Goal: Find specific page/section: Find specific page/section

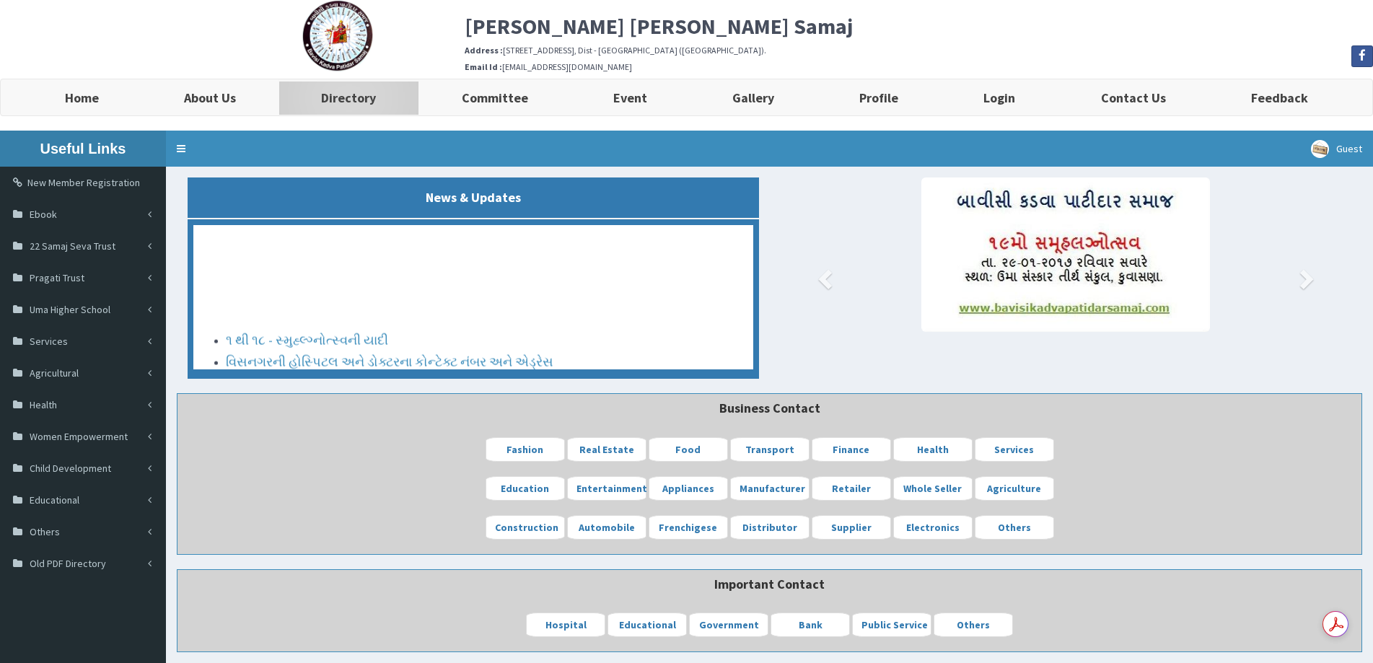
click at [361, 95] on b "Directory" at bounding box center [348, 97] width 55 height 17
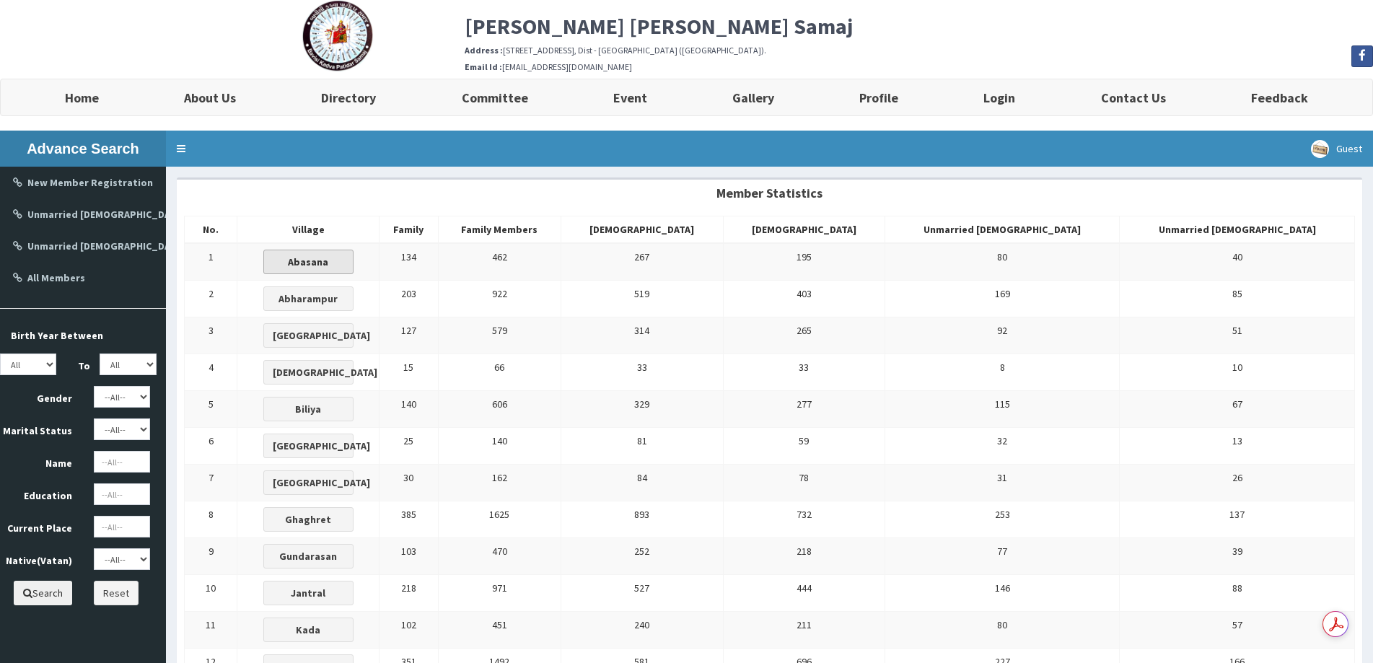
click at [353, 263] on button "Abasana" at bounding box center [308, 262] width 90 height 25
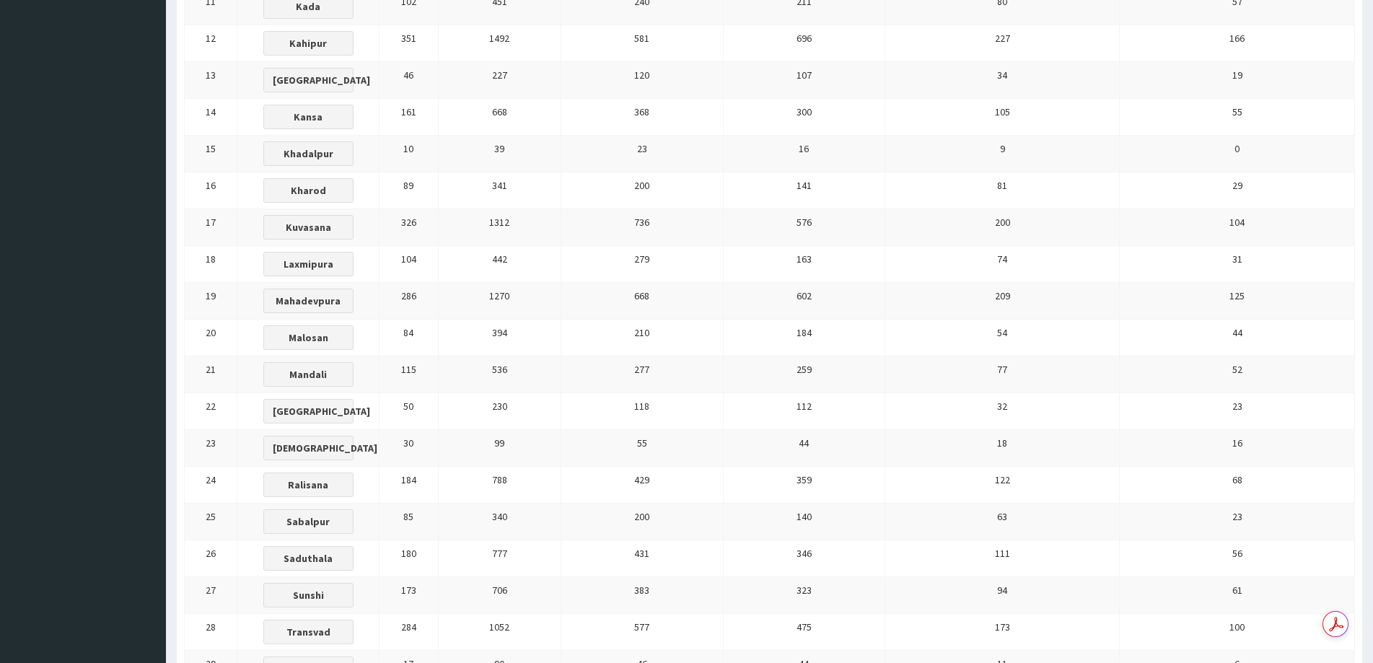
scroll to position [649, 0]
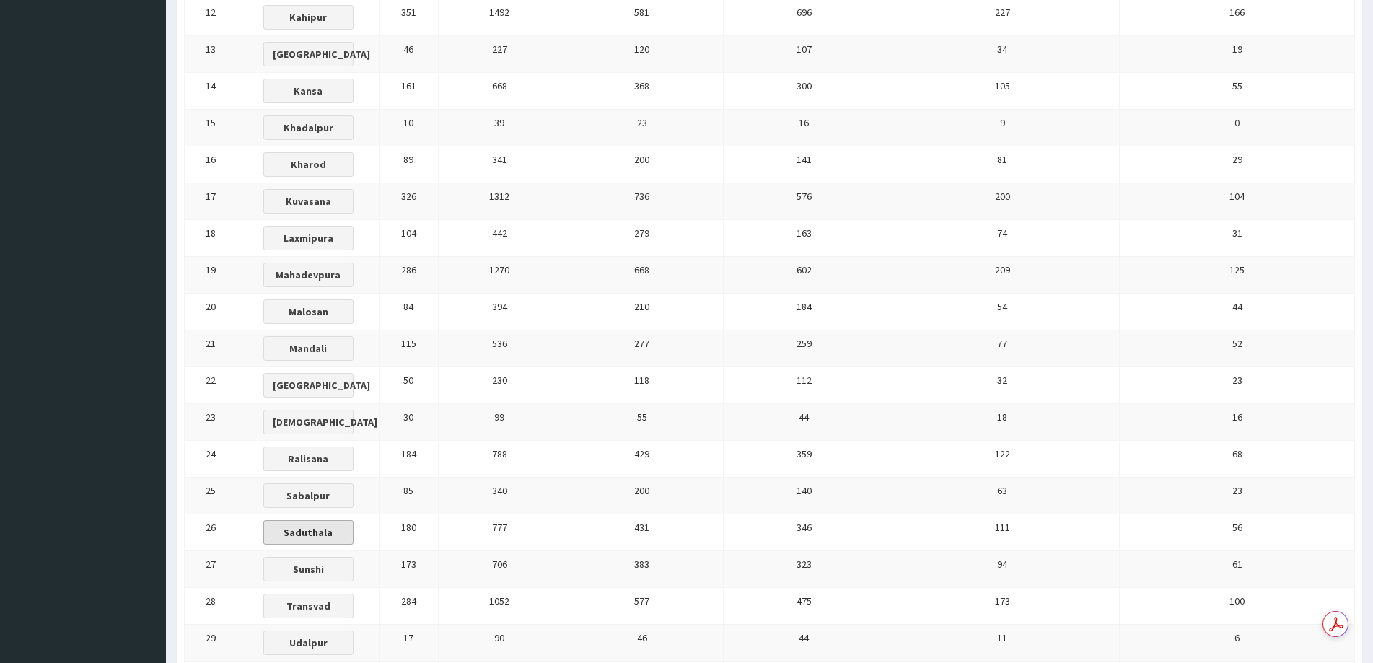
click at [333, 537] on b "Saduthala" at bounding box center [308, 532] width 49 height 13
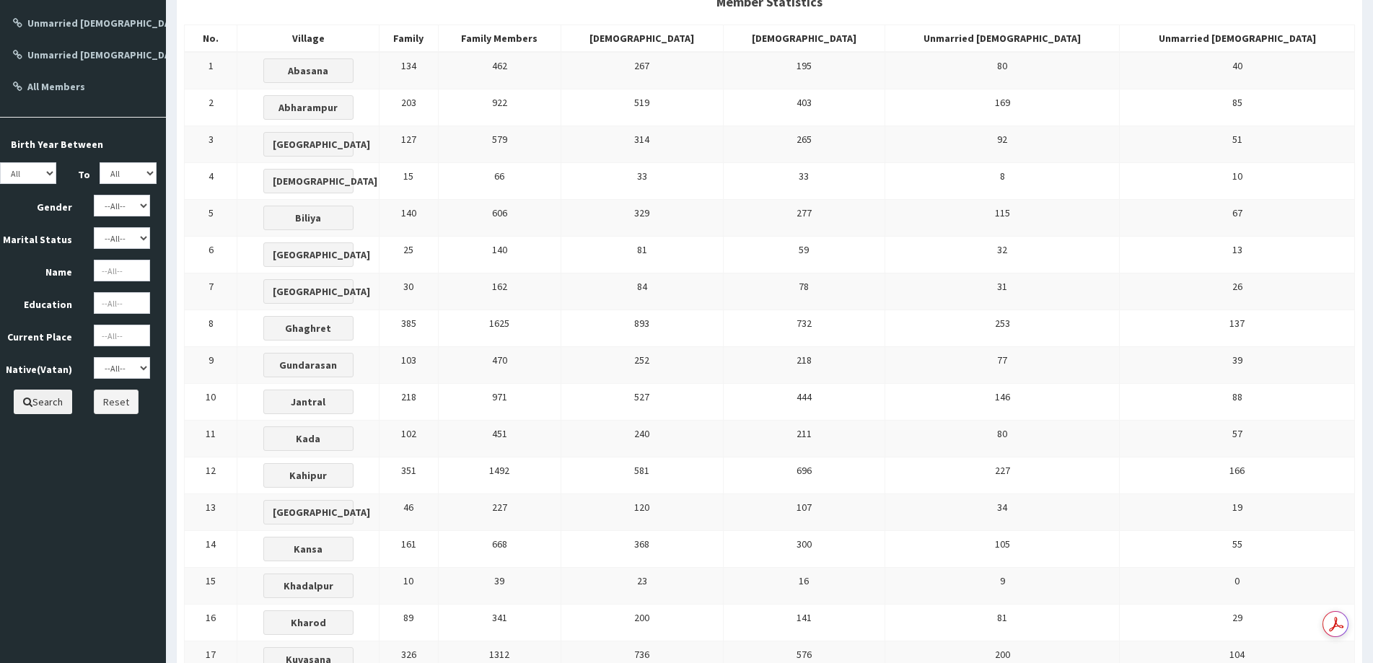
scroll to position [216, 0]
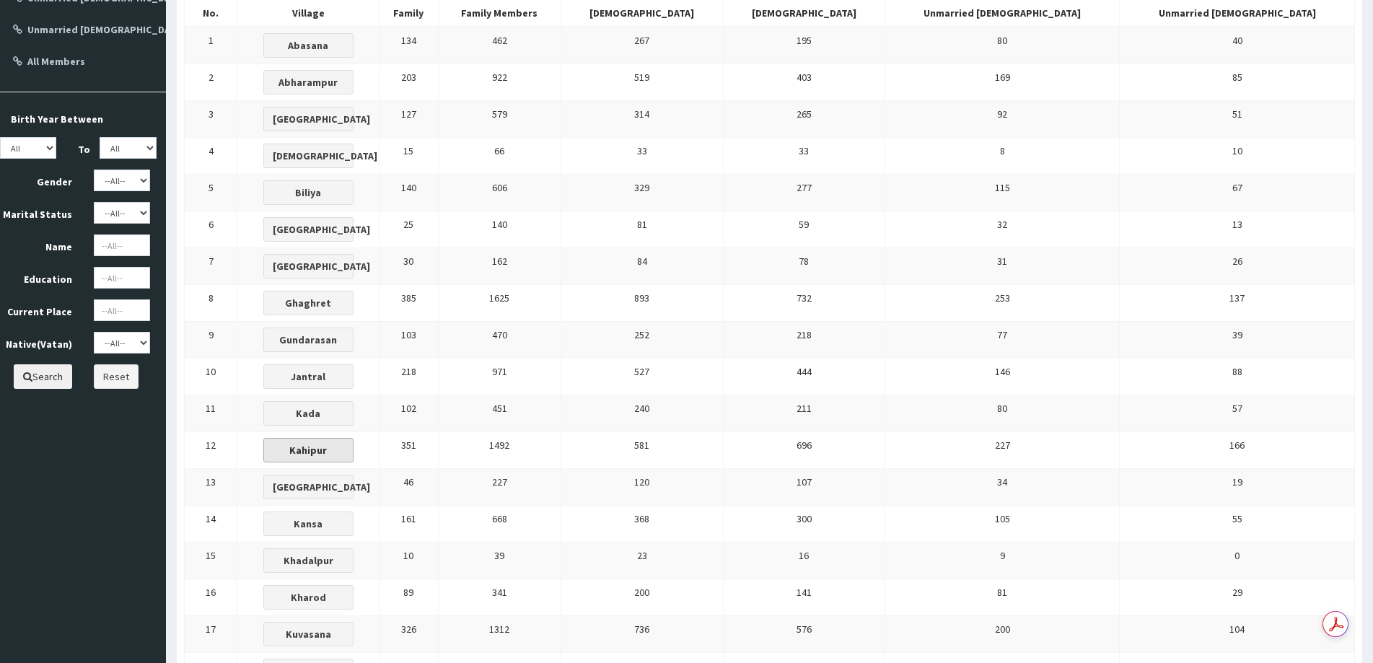
click at [327, 449] on b "Kahipur" at bounding box center [308, 450] width 38 height 13
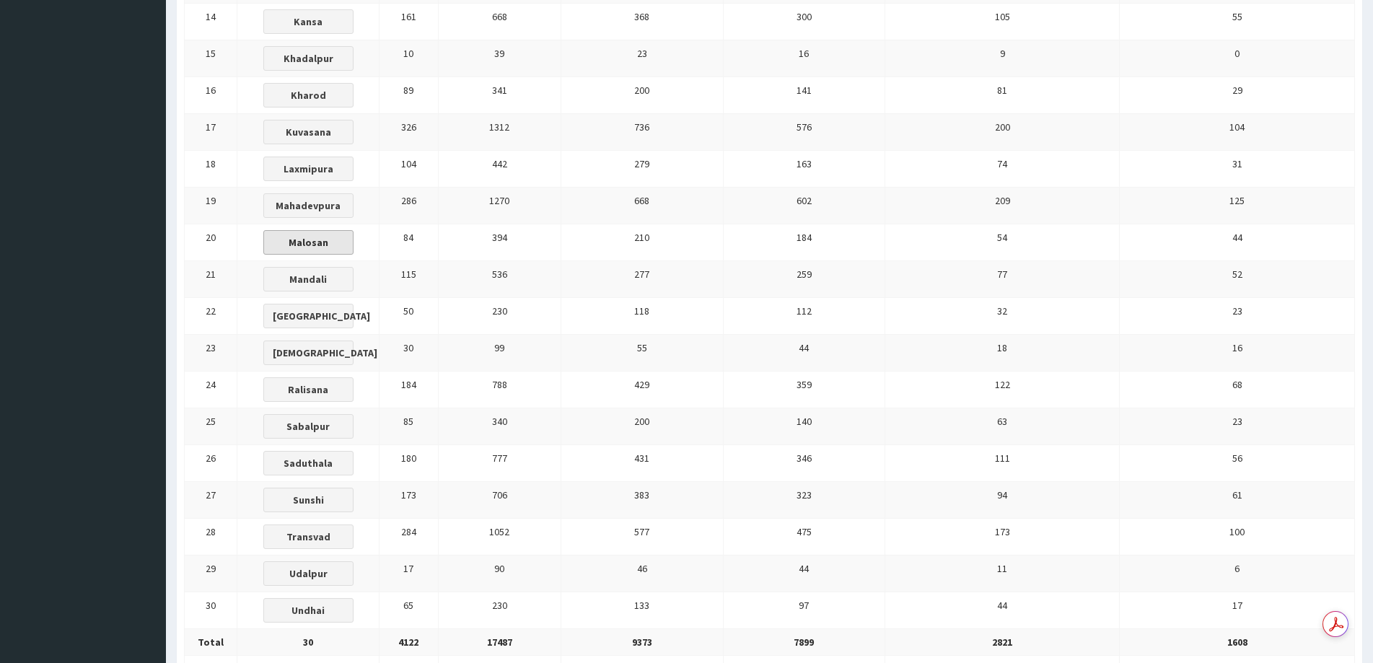
scroll to position [721, 0]
click at [330, 535] on b "Transvad" at bounding box center [308, 533] width 44 height 13
